Goal: Transaction & Acquisition: Obtain resource

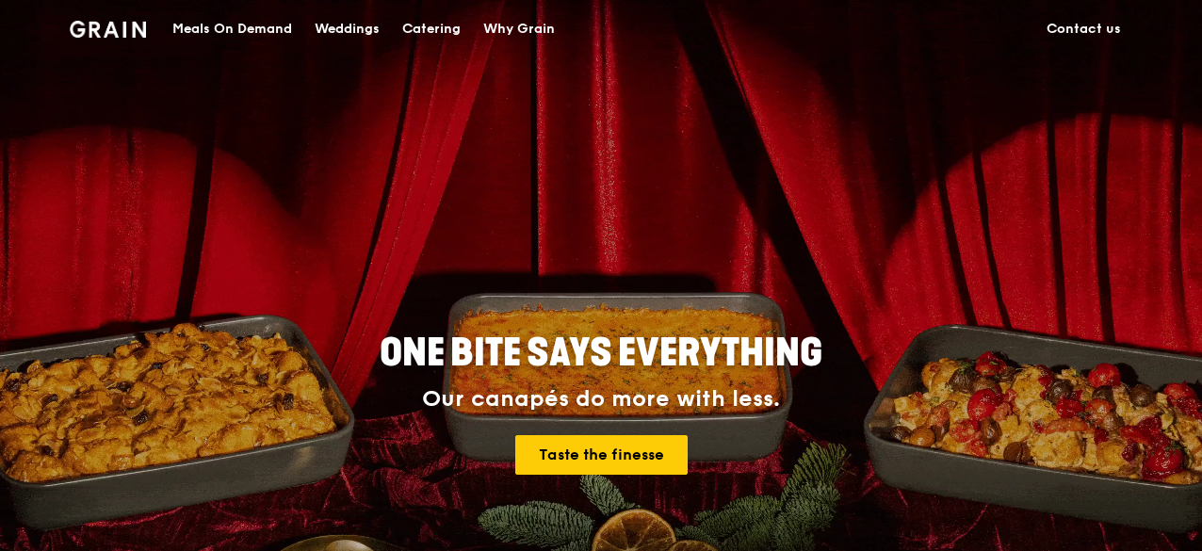
click at [415, 28] on div "Catering" at bounding box center [431, 29] width 58 height 57
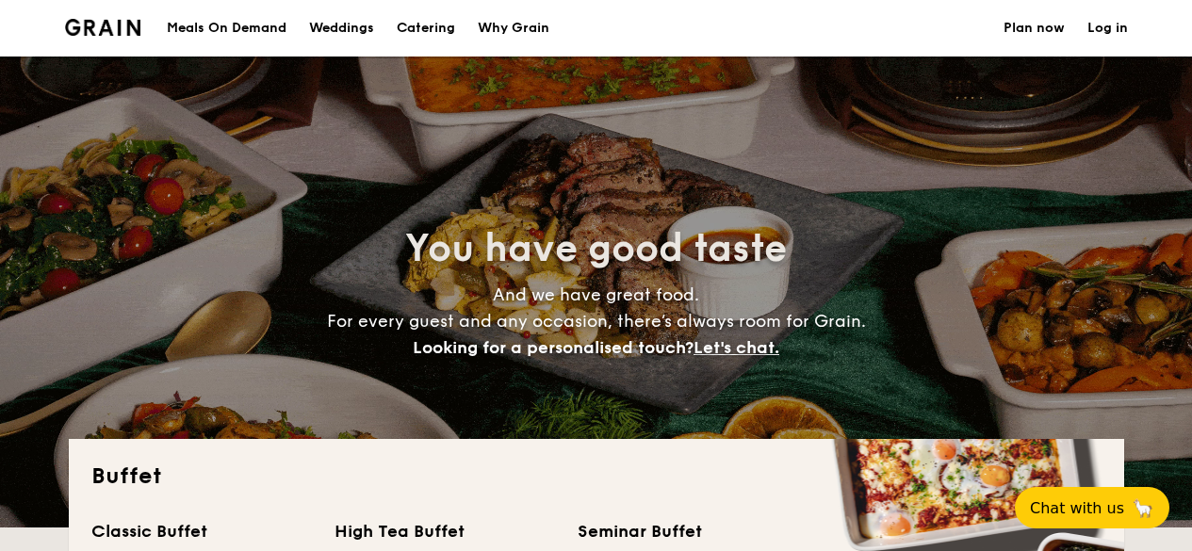
select select
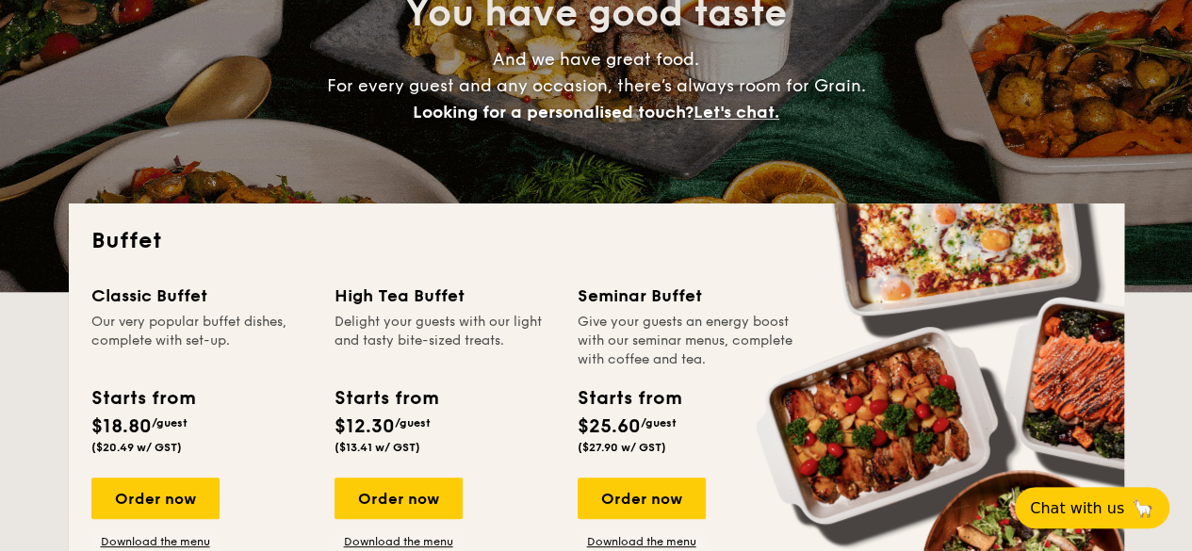
scroll to position [298, 0]
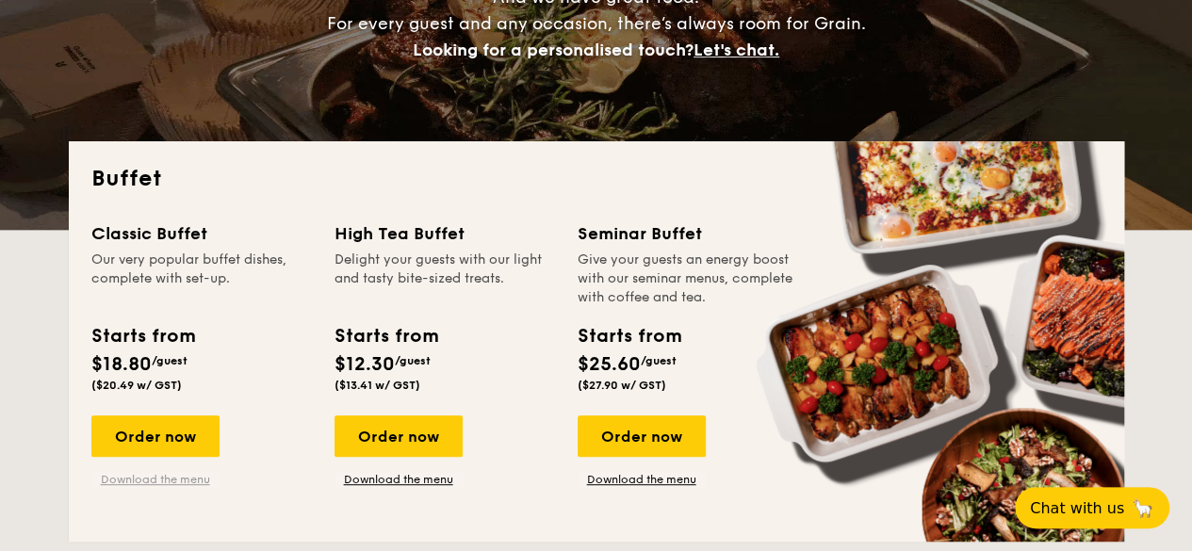
click at [130, 479] on link "Download the menu" at bounding box center [155, 479] width 128 height 15
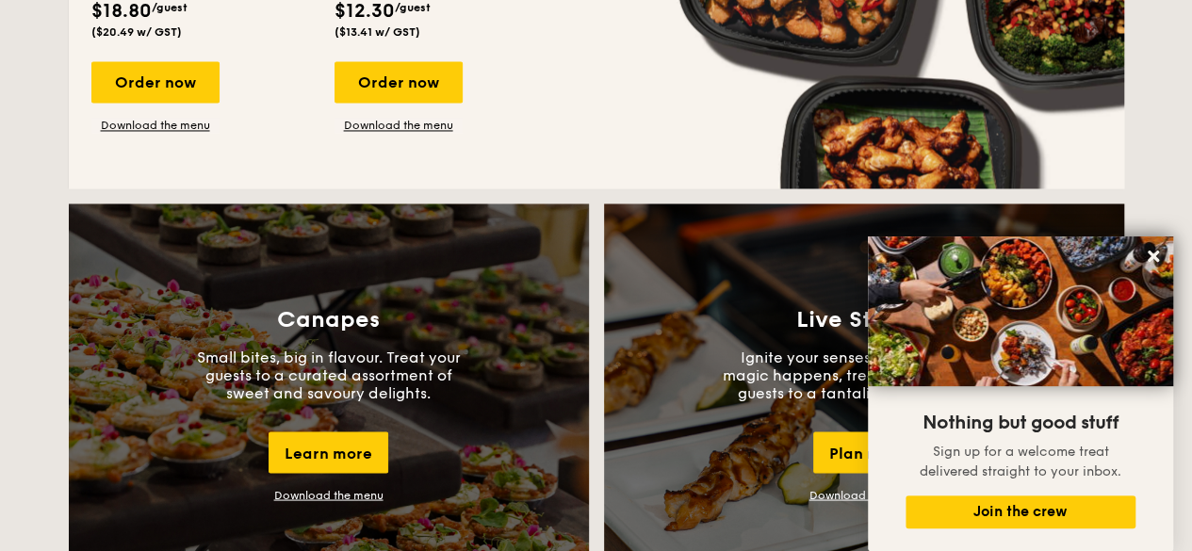
scroll to position [1479, 0]
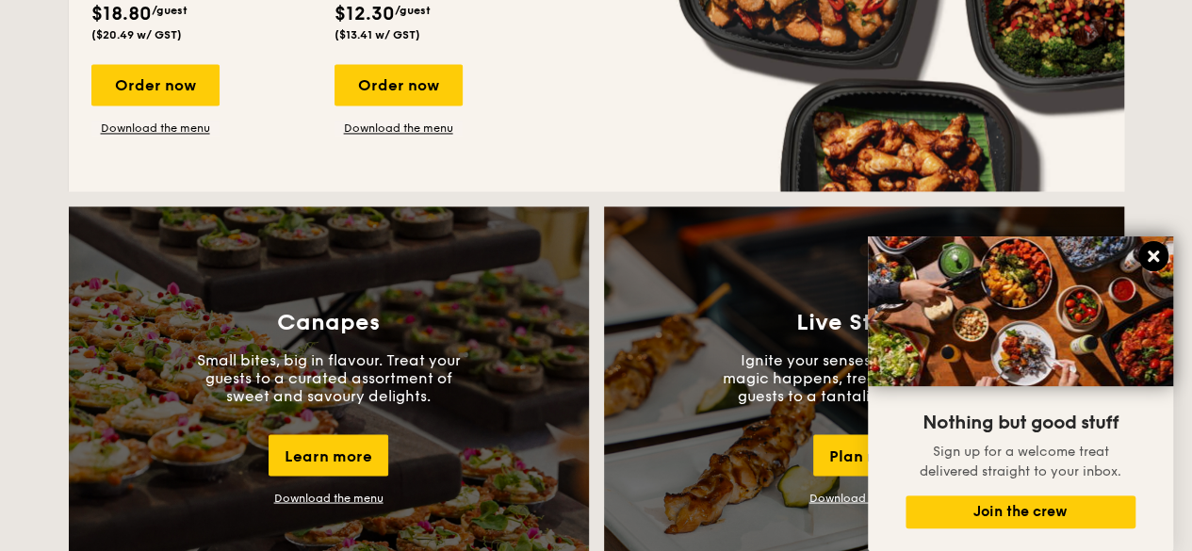
click at [1151, 251] on icon at bounding box center [1153, 256] width 17 height 17
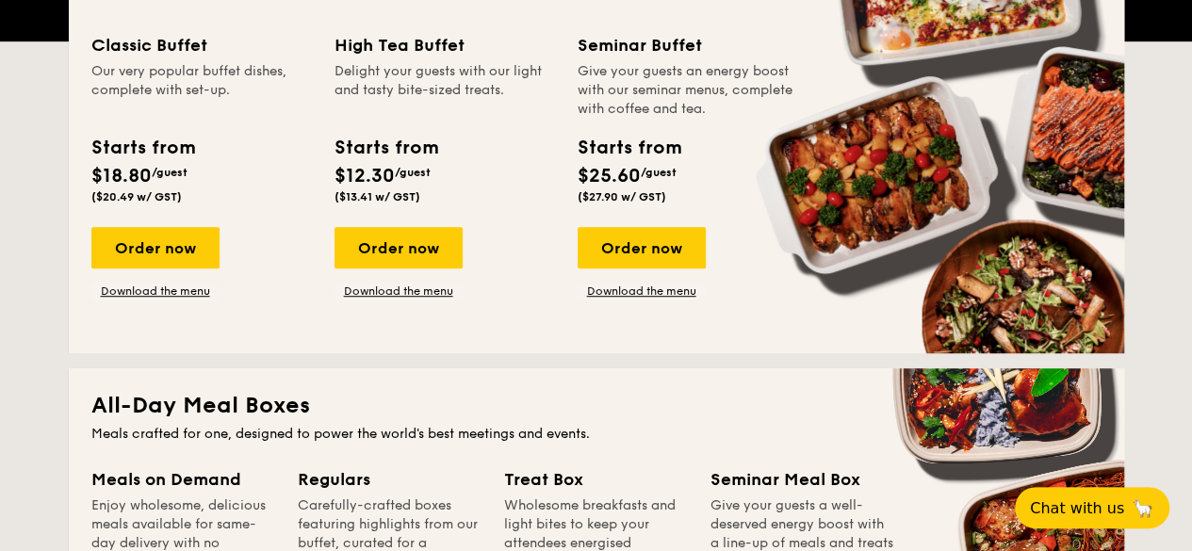
scroll to position [325, 0]
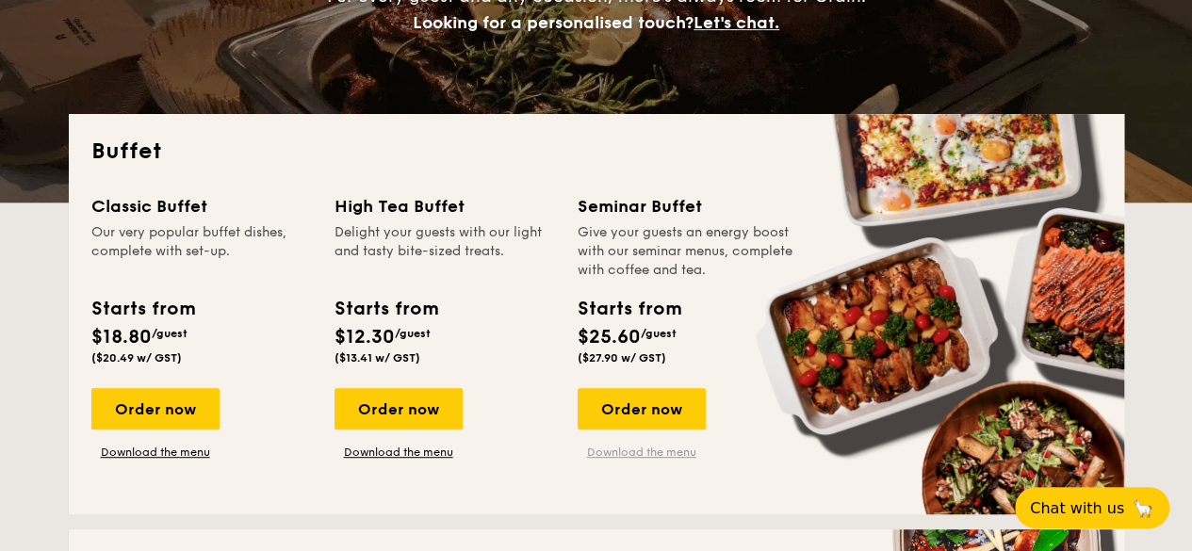
click at [609, 449] on link "Download the menu" at bounding box center [642, 452] width 128 height 15
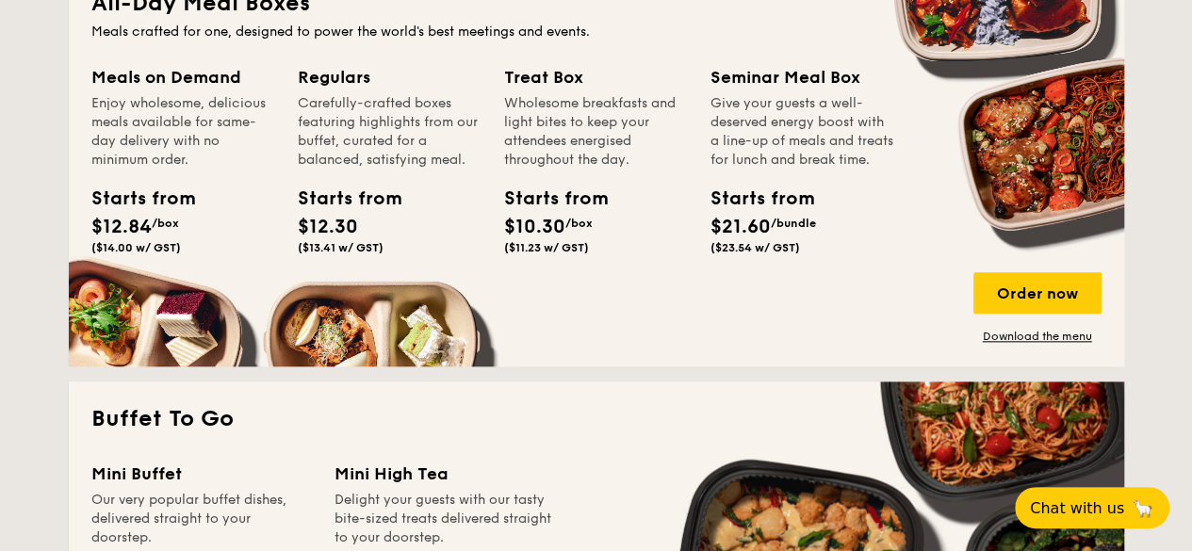
scroll to position [744, 0]
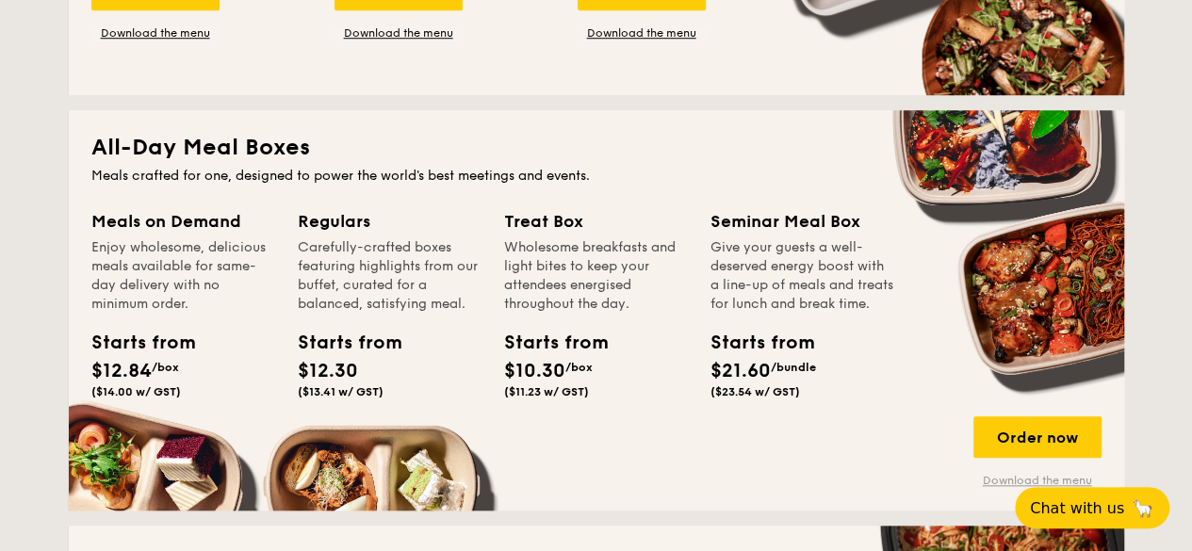
click at [985, 477] on link "Download the menu" at bounding box center [1037, 480] width 128 height 15
